Goal: Find specific page/section: Find specific page/section

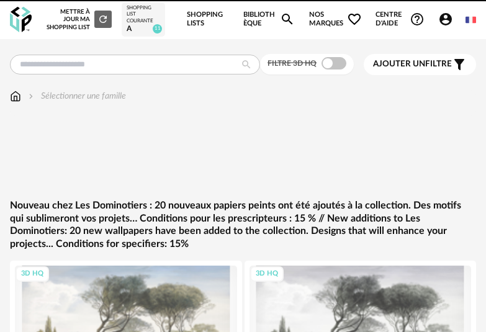
click at [198, 27] on link "Shopping Lists" at bounding box center [208, 19] width 42 height 39
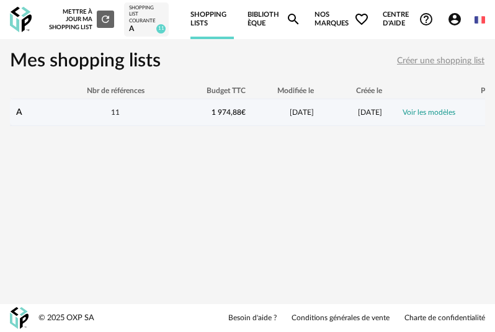
click at [425, 116] on link "Voir les modèles" at bounding box center [429, 112] width 53 height 7
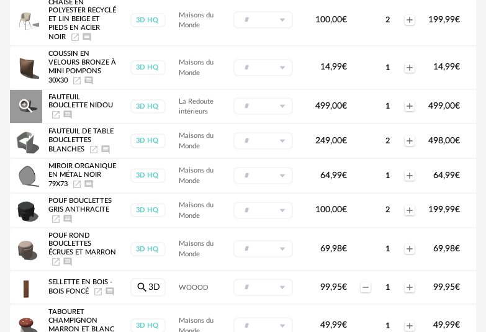
scroll to position [299, 0]
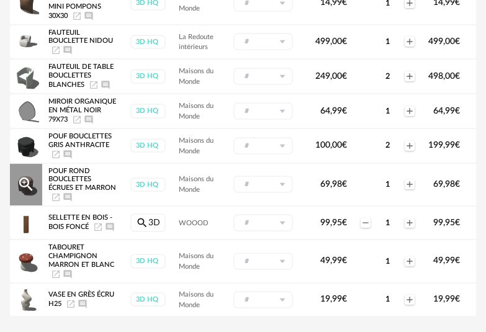
click at [57, 200] on icon "Launch icon" at bounding box center [55, 197] width 7 height 7
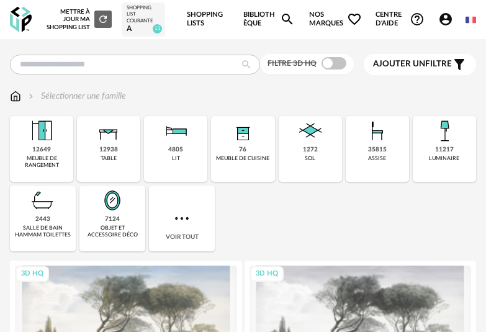
click at [154, 17] on div "Shopping List courante" at bounding box center [144, 14] width 34 height 19
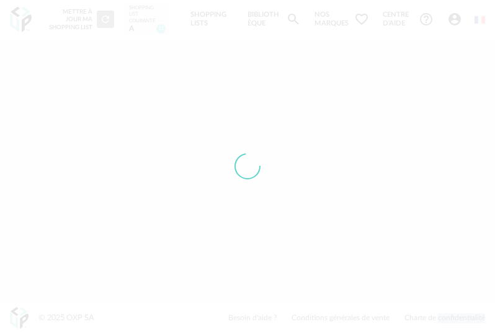
click at [154, 17] on div at bounding box center [247, 166] width 495 height 332
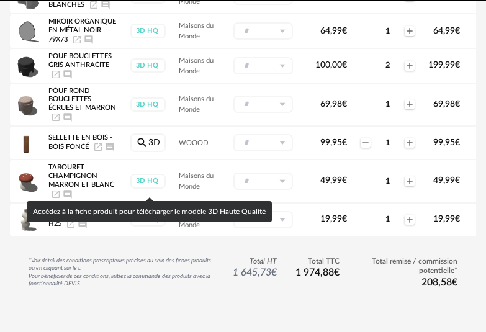
scroll to position [388, 0]
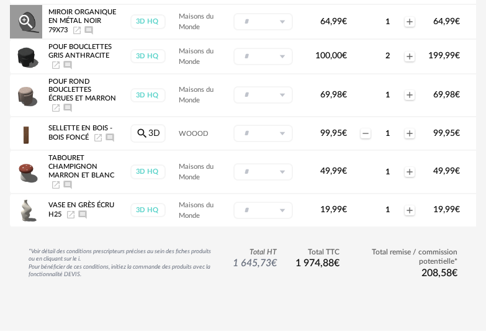
click at [78, 32] on icon "Launch icon" at bounding box center [77, 30] width 10 height 10
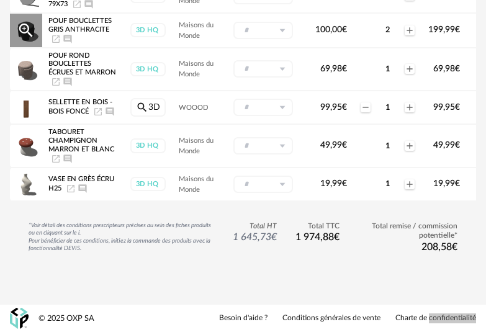
scroll to position [429, 0]
